Goal: Check status: Check status

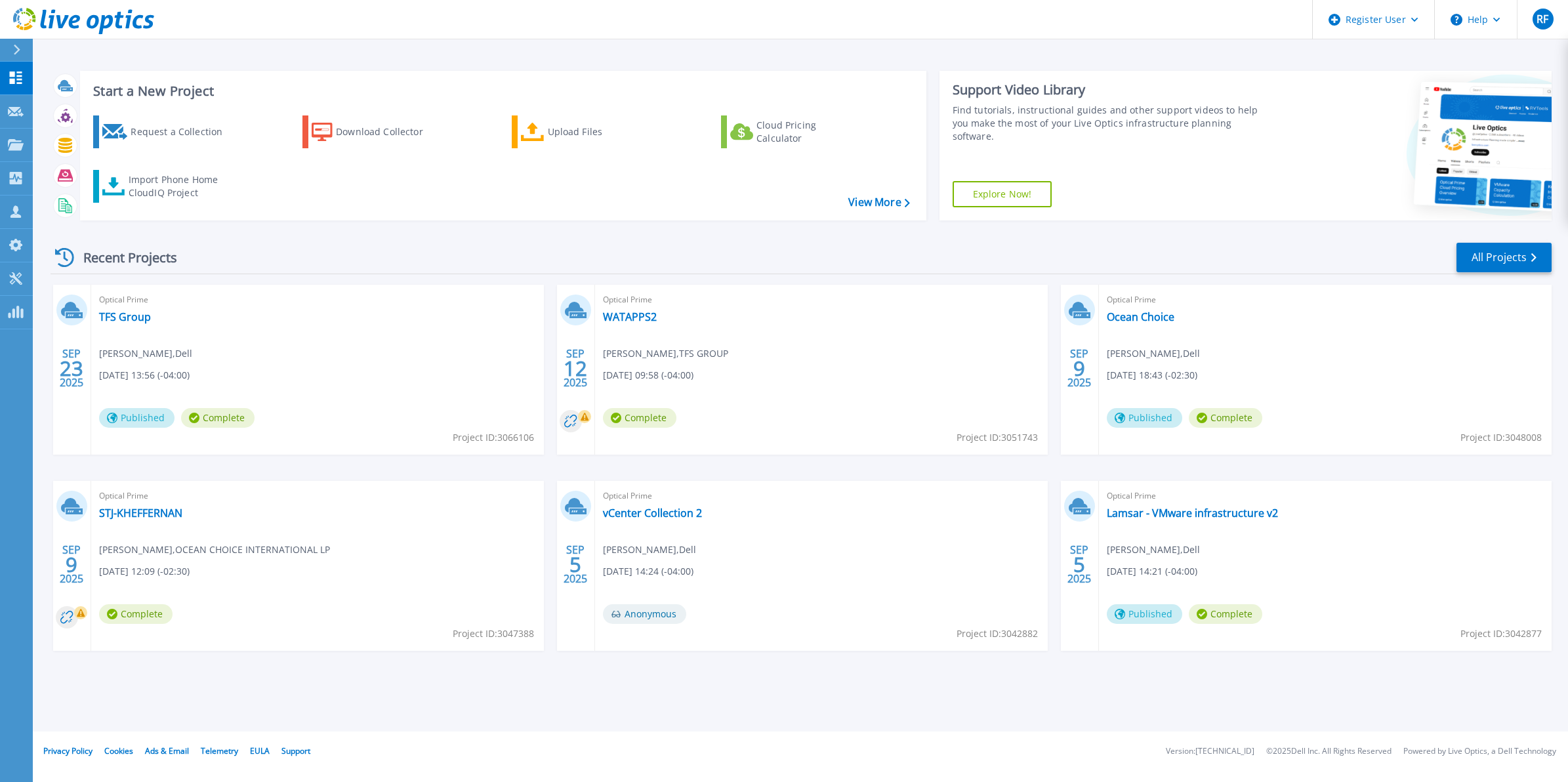
click at [469, 42] on div "Start a New Project Request a Collection Download Collector Upload Files Cloud …" at bounding box center [801, 366] width 1536 height 731
click at [1481, 249] on link "All Projects" at bounding box center [1504, 257] width 95 height 29
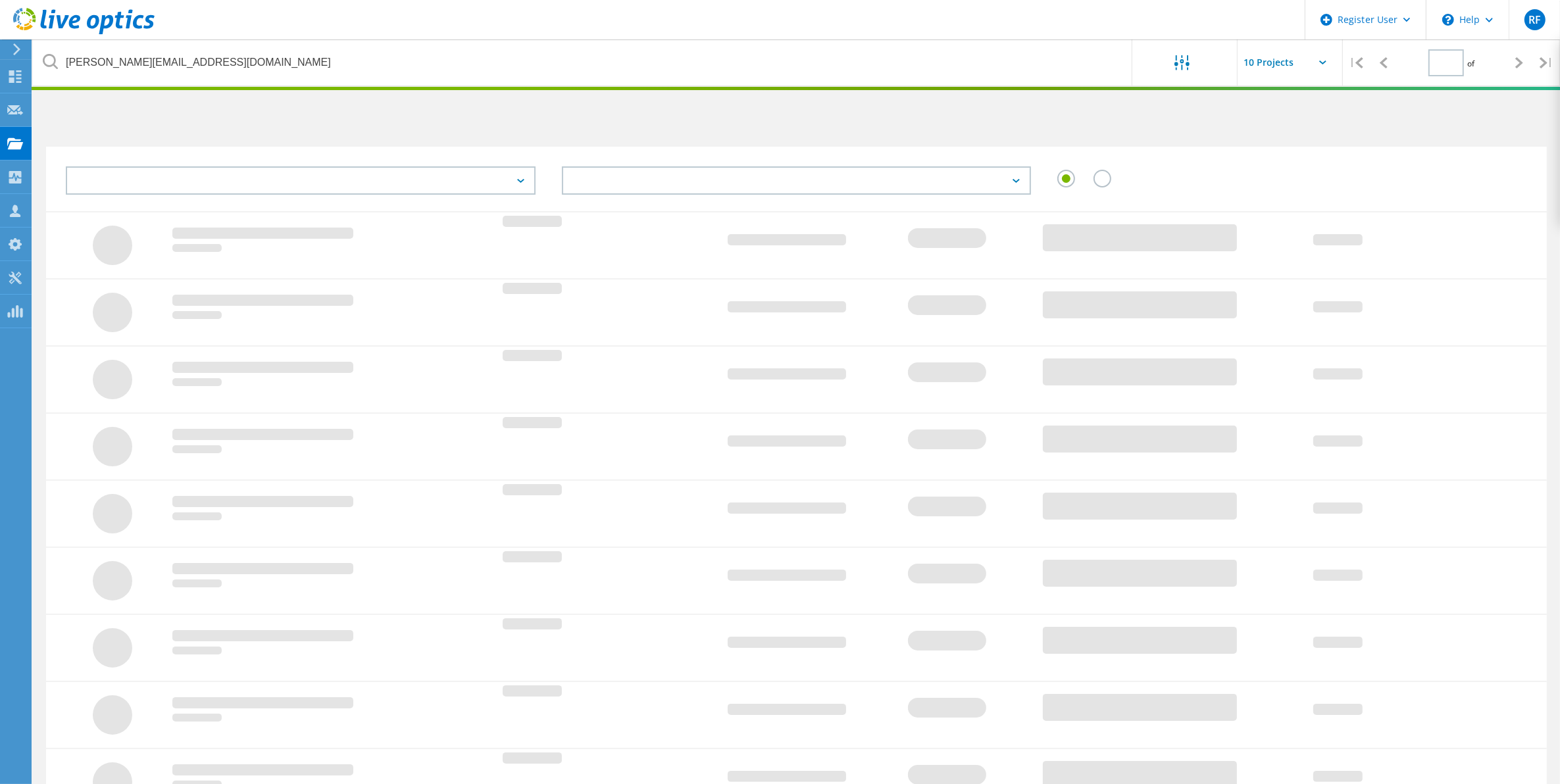
type input "1"
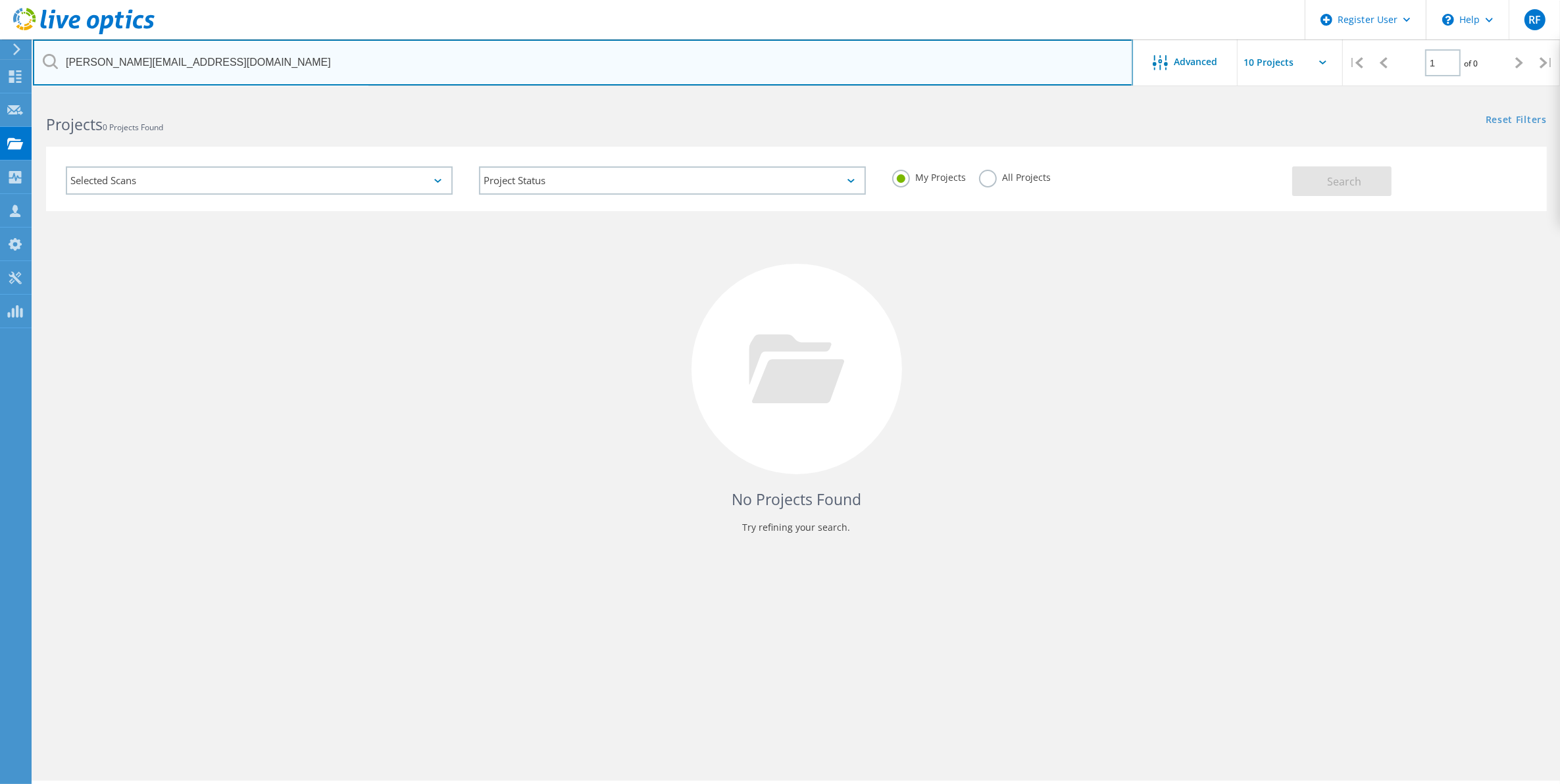
click at [433, 75] on input "[PERSON_NAME][EMAIL_ADDRESS][DOMAIN_NAME]" at bounding box center [583, 62] width 1100 height 46
paste input "[EMAIL_ADDRESS][DOMAIN_NAME] <[EMAIL_ADDRESS][DOMAIN_NAME]>"
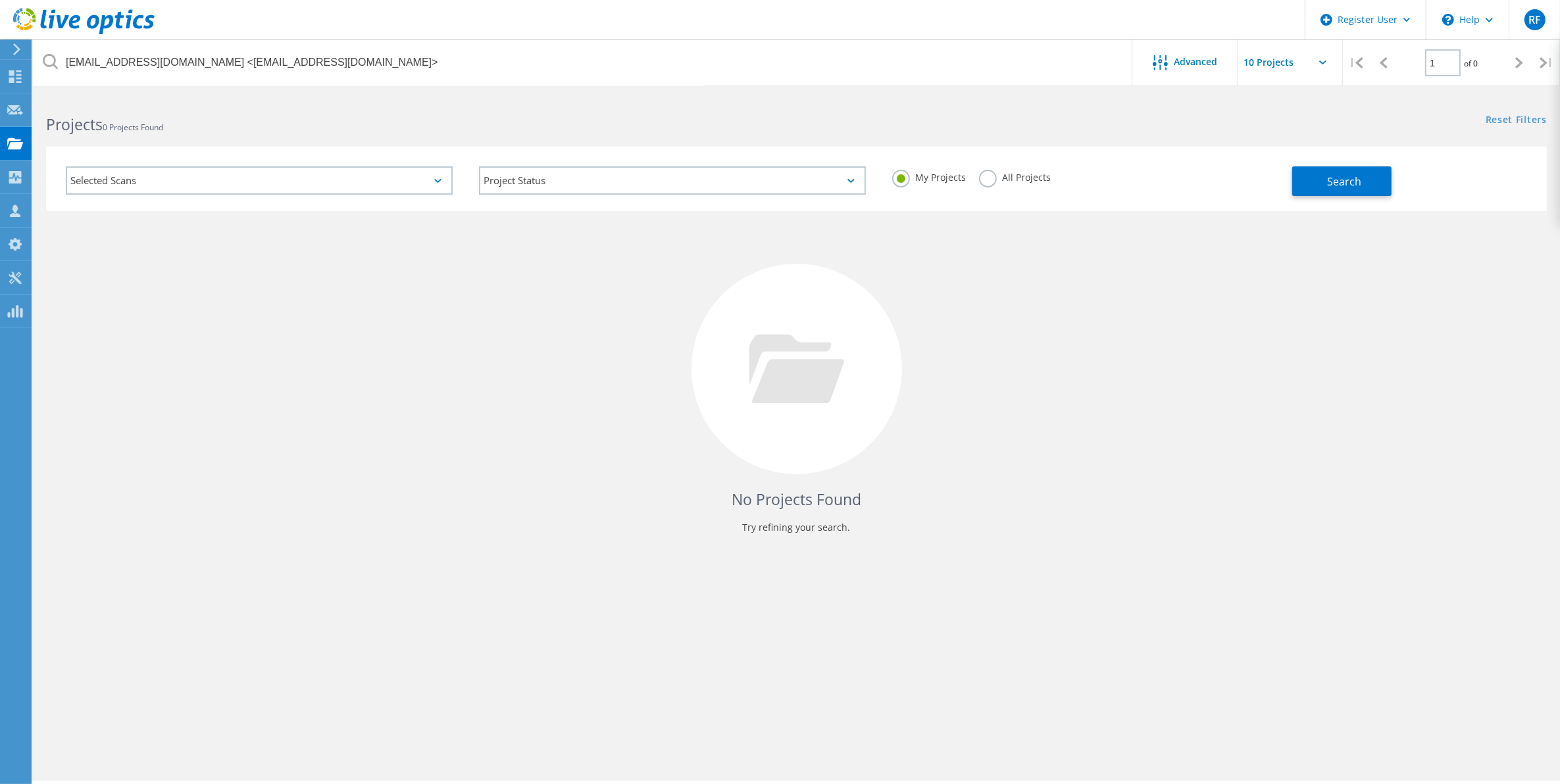
click at [997, 175] on label "All Projects" at bounding box center [1015, 175] width 72 height 12
click at [0, 0] on input "All Projects" at bounding box center [0, 0] width 0 height 0
drag, startPoint x: 1309, startPoint y: 184, endPoint x: 637, endPoint y: 57, distance: 683.9
click at [637, 95] on lo-project-search-form "[EMAIL_ADDRESS][DOMAIN_NAME] <[EMAIL_ADDRESS][DOMAIN_NAME]> Advanced | 1 of 0 |…" at bounding box center [796, 153] width 1527 height 116
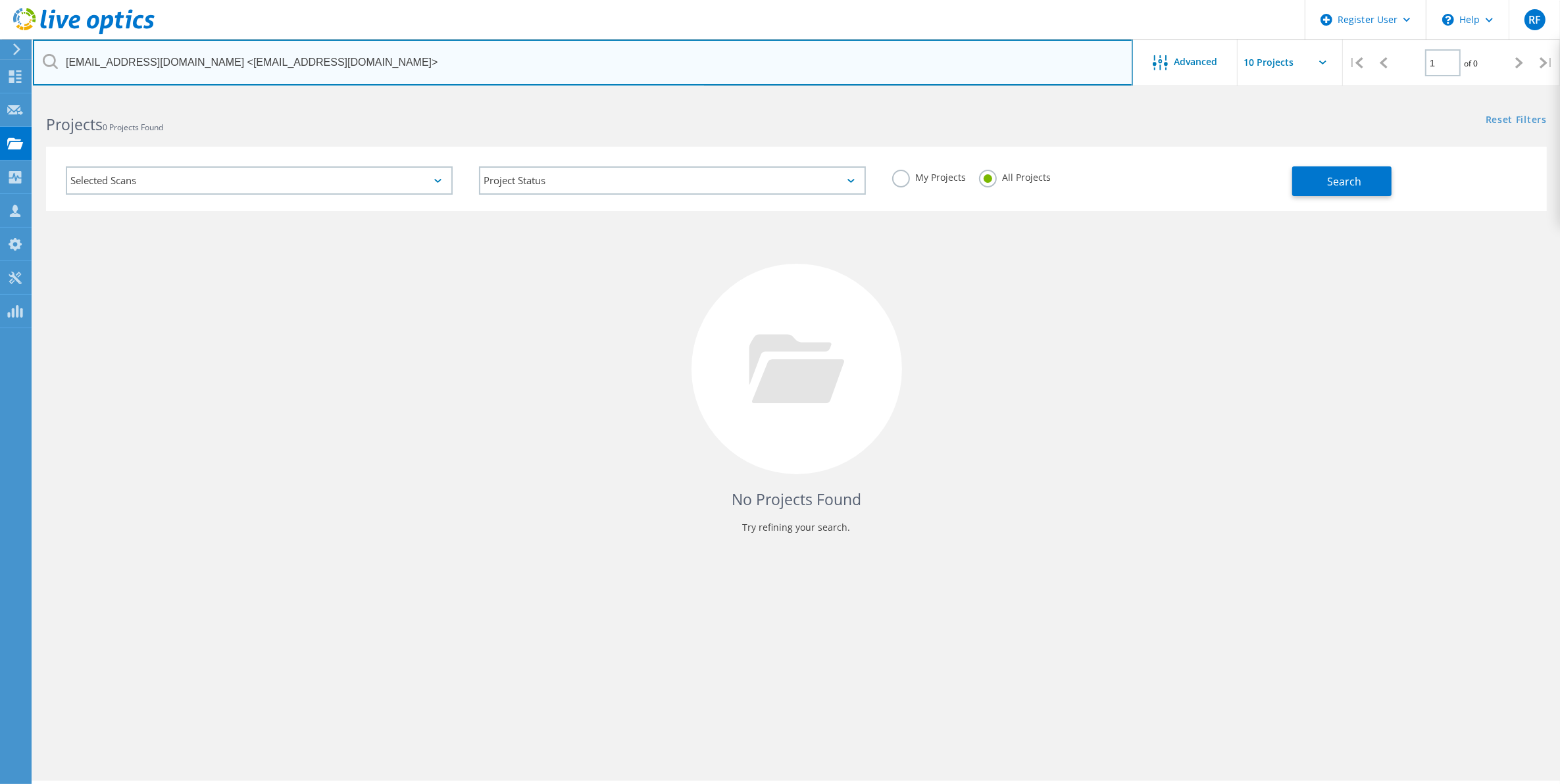
click at [637, 57] on input "[EMAIL_ADDRESS][DOMAIN_NAME] <[EMAIL_ADDRESS][DOMAIN_NAME]>" at bounding box center [583, 62] width 1100 height 46
type input "[EMAIL_ADDRESS][DOMAIN_NAME]"
